Goal: Find specific page/section

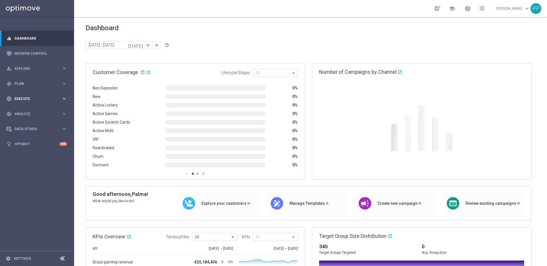
click at [31, 98] on span "Execute" at bounding box center [38, 98] width 47 height 3
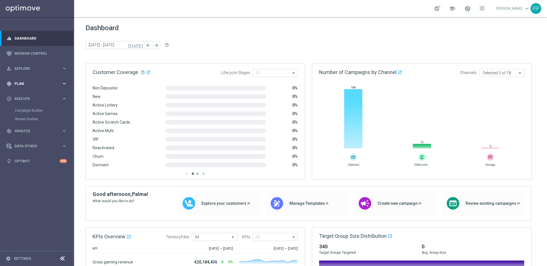
click at [19, 85] on div "gps_fixed Plan" at bounding box center [34, 83] width 55 height 5
click at [24, 112] on span "Templates" at bounding box center [35, 112] width 41 height 3
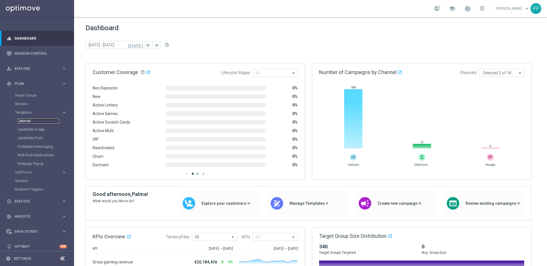
click at [23, 121] on link "Optimail" at bounding box center [39, 121] width 42 height 5
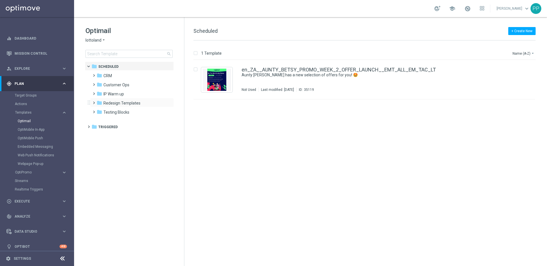
click at [94, 101] on span at bounding box center [92, 100] width 3 height 2
click at [99, 110] on span at bounding box center [98, 109] width 3 height 2
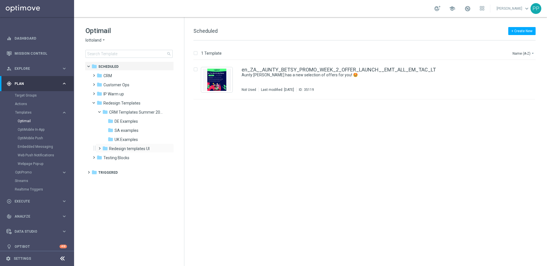
click at [100, 147] on span at bounding box center [98, 146] width 3 height 2
click at [117, 122] on span "DE Examples" at bounding box center [126, 121] width 23 height 5
